Goal: Information Seeking & Learning: Learn about a topic

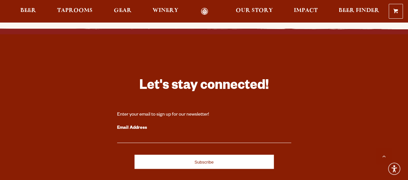
scroll to position [1731, 0]
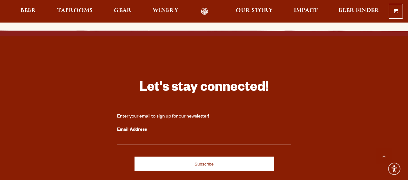
click at [128, 126] on label "Email Address" at bounding box center [204, 130] width 174 height 8
click at [128, 137] on input "Email Address" at bounding box center [204, 141] width 174 height 8
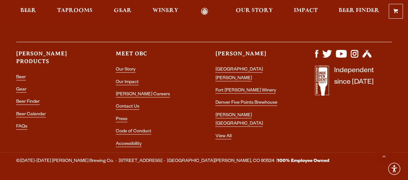
scroll to position [1882, 0]
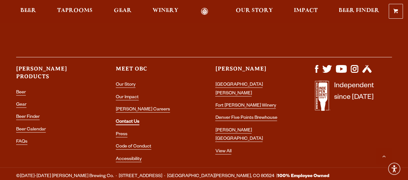
click at [130, 120] on link "Contact Us" at bounding box center [128, 123] width 24 height 6
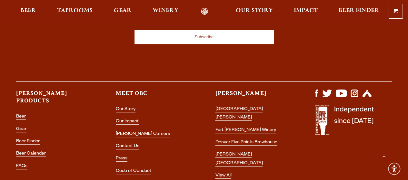
scroll to position [1318, 0]
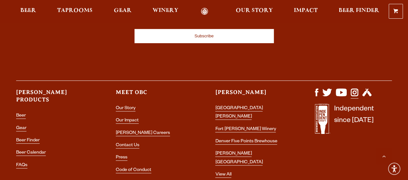
click at [355, 93] on link "Visit us on Instagram" at bounding box center [355, 95] width 8 height 5
click at [316, 89] on img "Visit us on Facebook" at bounding box center [317, 93] width 4 height 8
click at [77, 11] on span "Taprooms" at bounding box center [74, 10] width 35 height 5
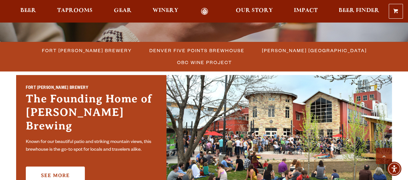
scroll to position [168, 0]
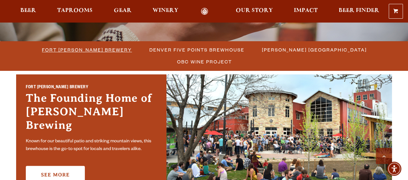
click at [60, 49] on span "Fort [PERSON_NAME] Brewery" at bounding box center [87, 49] width 90 height 9
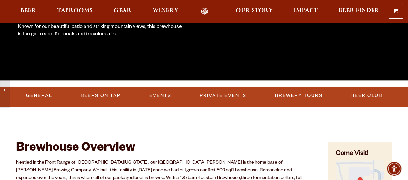
scroll to position [150, 0]
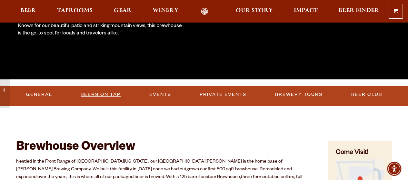
click at [114, 92] on link "Beers on Tap" at bounding box center [100, 94] width 45 height 15
click at [122, 93] on link "Beers on Tap" at bounding box center [103, 94] width 57 height 15
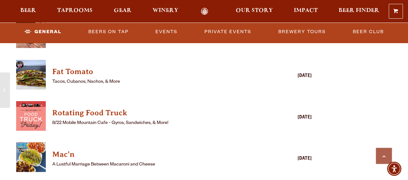
scroll to position [732, 0]
